Goal: Task Accomplishment & Management: Use online tool/utility

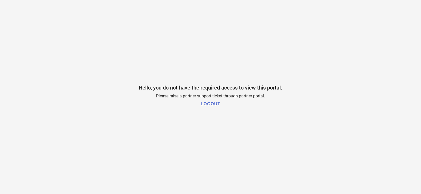
click at [209, 105] on h1 "LOGOUT" at bounding box center [210, 104] width 19 height 5
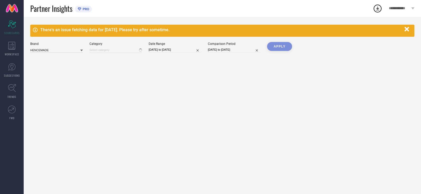
type input "All"
